Goal: Task Accomplishment & Management: Manage account settings

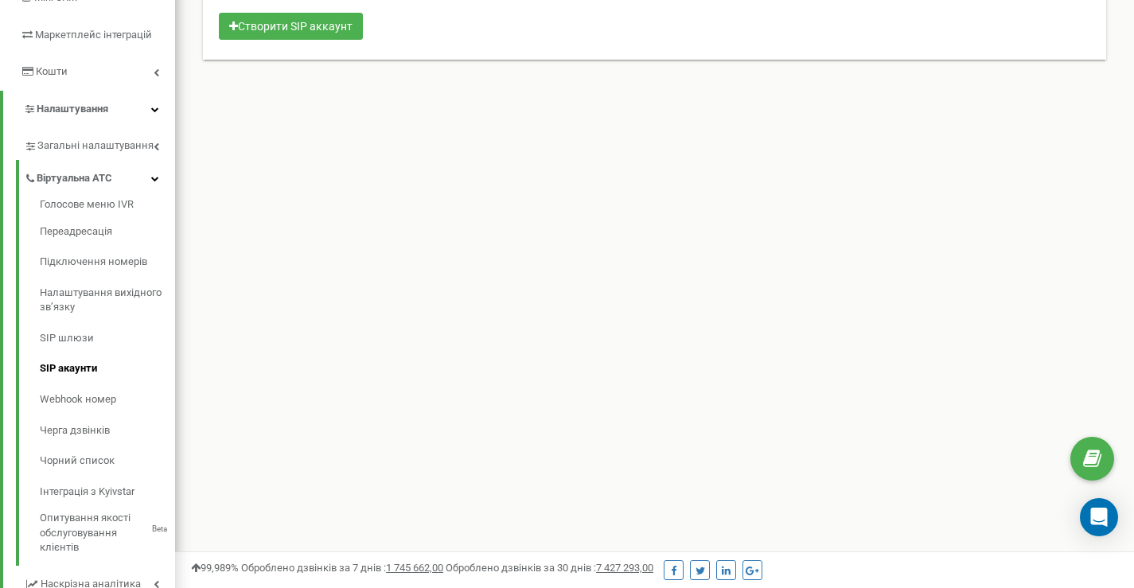
scroll to position [372, 0]
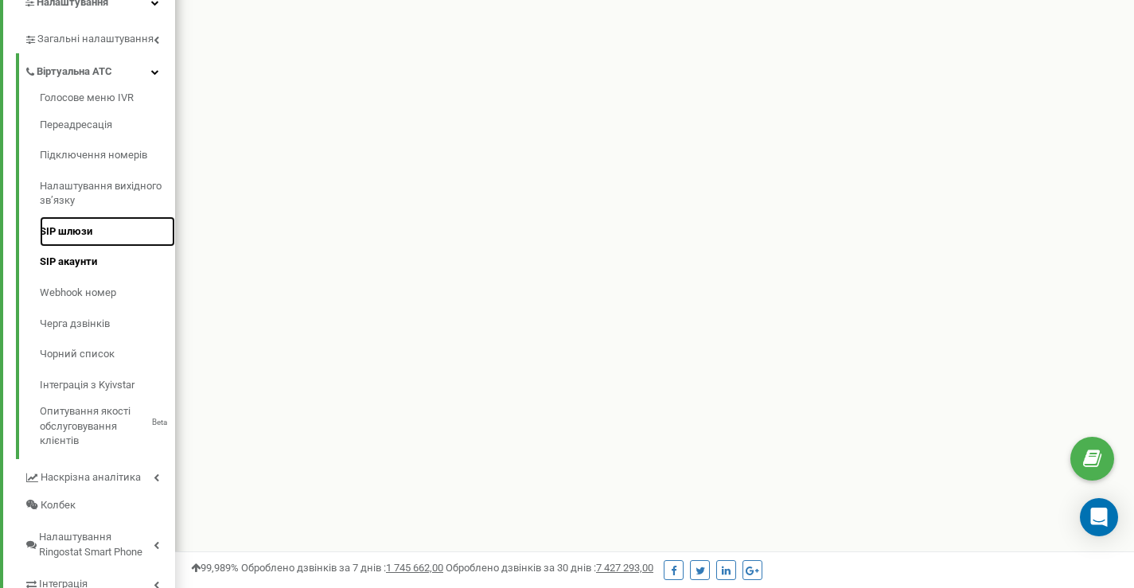
click at [84, 238] on link "SIP шлюзи" at bounding box center [107, 231] width 135 height 31
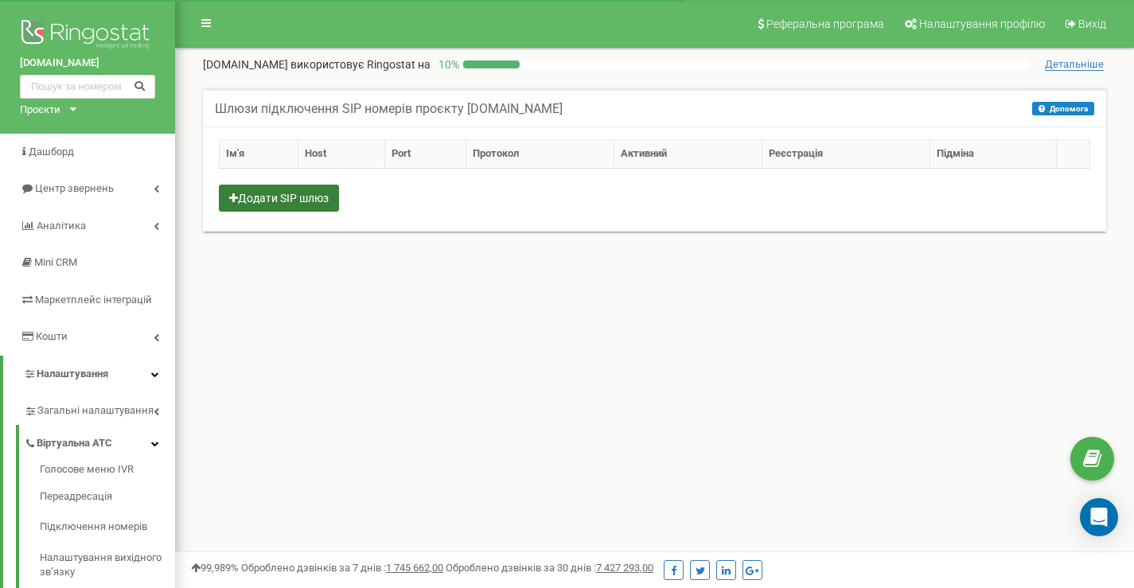
click at [292, 208] on button "Додати SIP шлюз" at bounding box center [279, 198] width 120 height 27
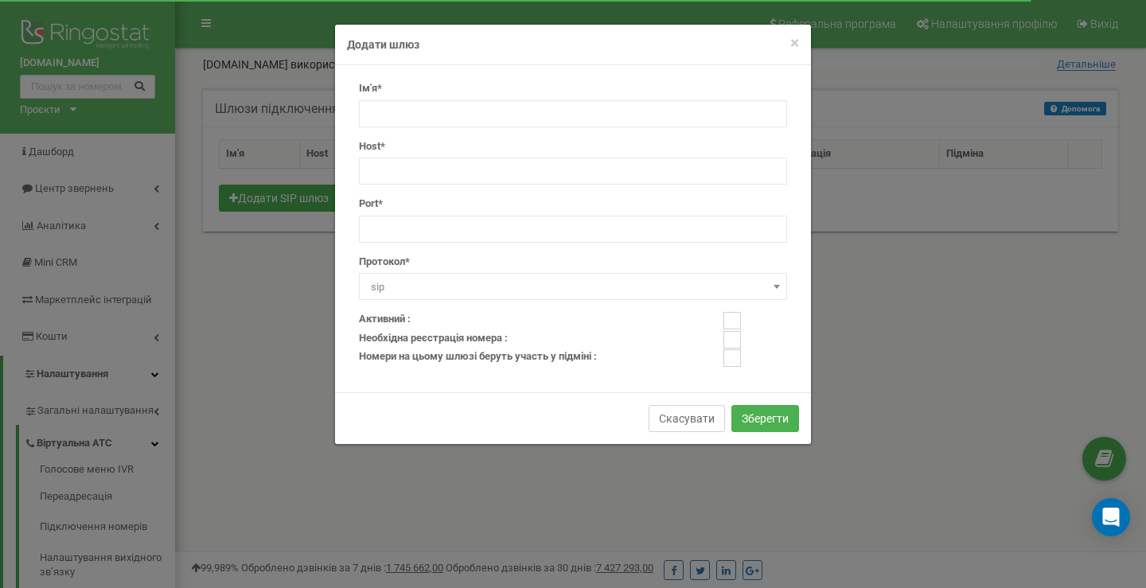
click at [668, 414] on button "Скасувати" at bounding box center [686, 418] width 76 height 27
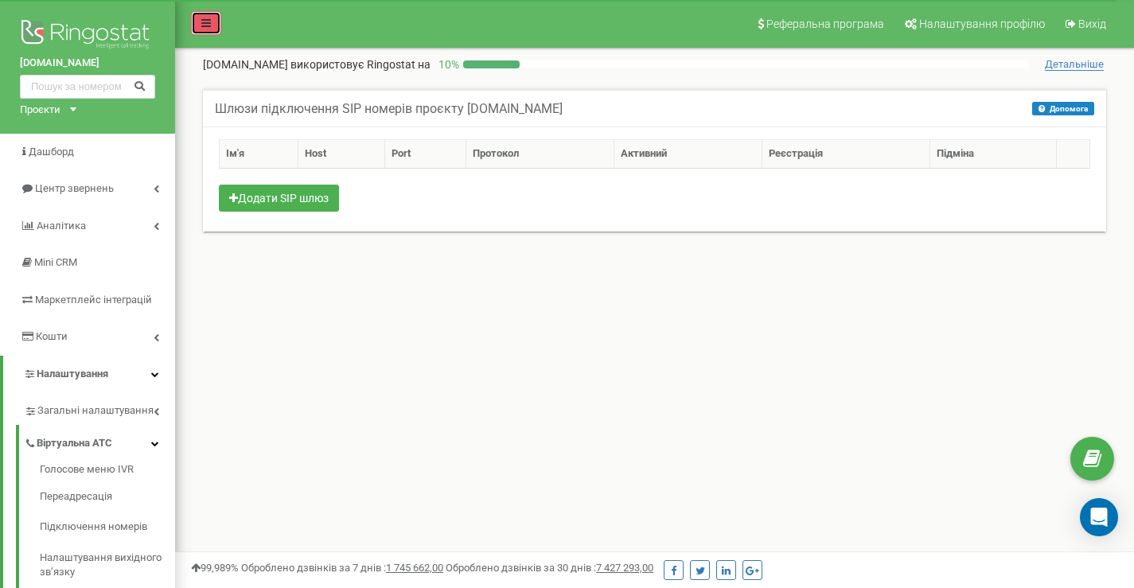
click at [200, 31] on link at bounding box center [206, 23] width 30 height 24
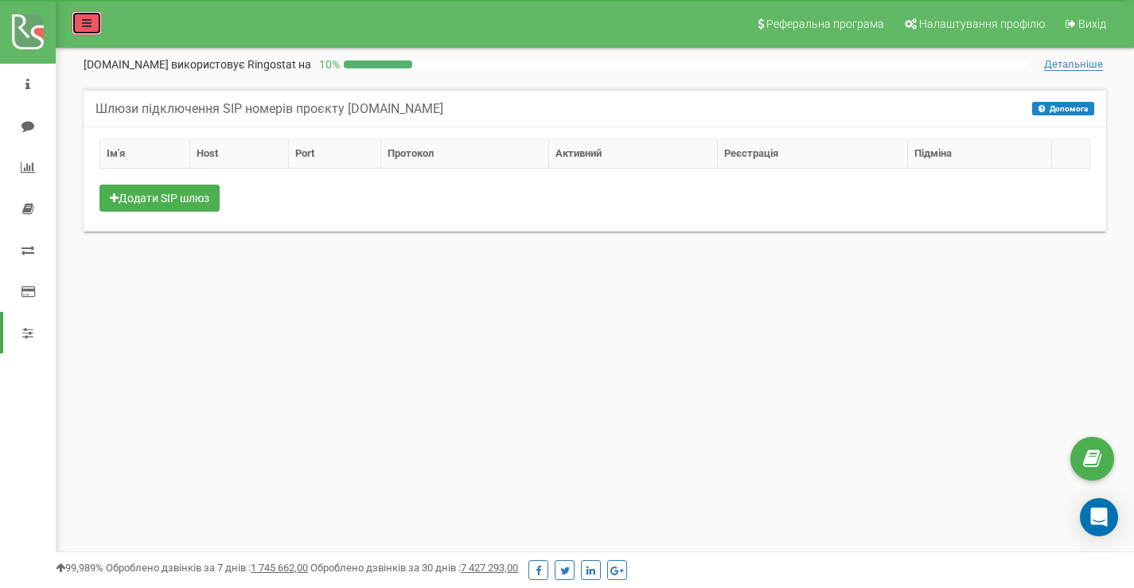
click at [88, 20] on icon at bounding box center [87, 23] width 10 height 11
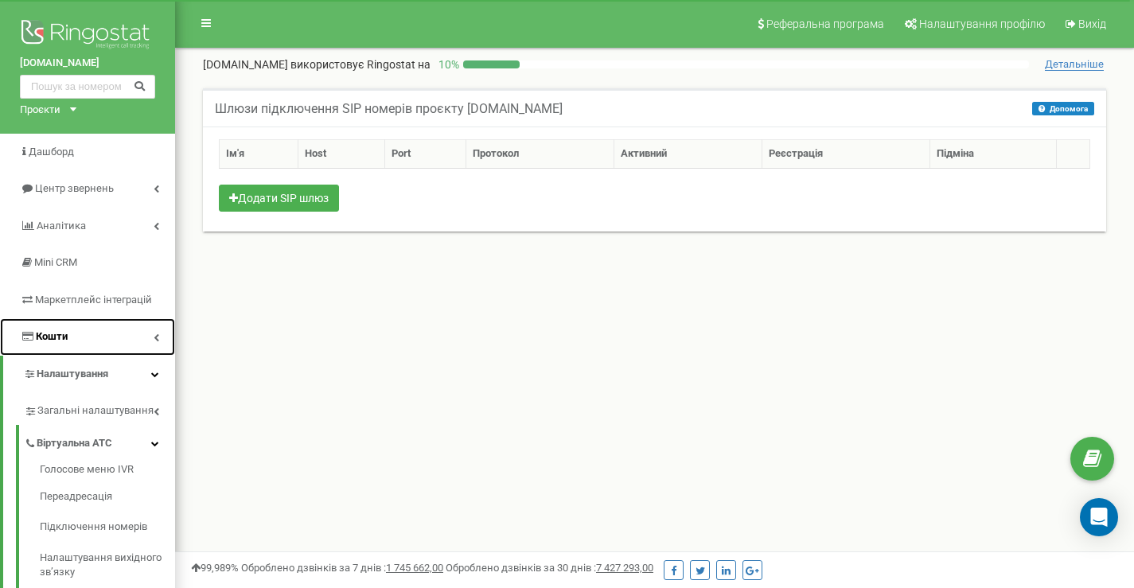
click at [76, 338] on link "Кошти" at bounding box center [87, 336] width 175 height 37
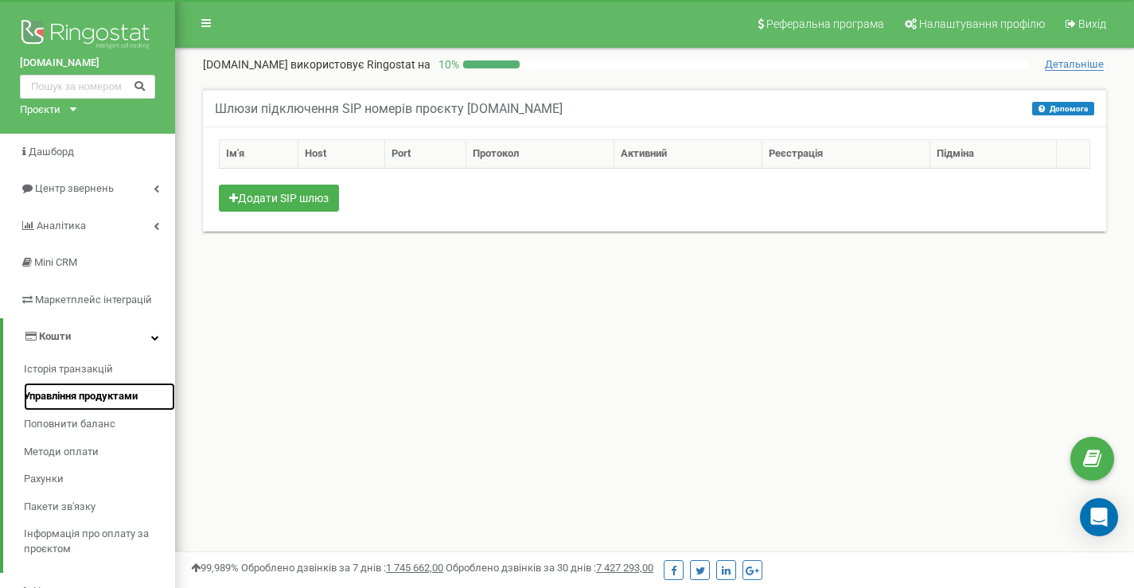
click at [85, 395] on span "Управління продуктами" at bounding box center [81, 396] width 114 height 15
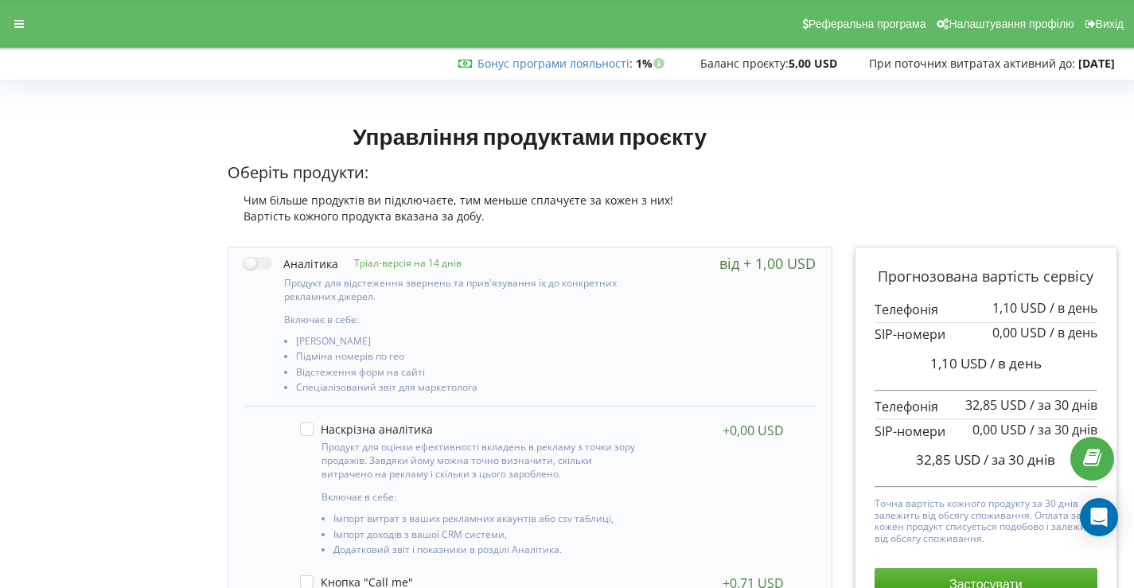
click at [776, 176] on p "Оберіть продукти:" at bounding box center [530, 173] width 605 height 23
